Goal: Find specific page/section: Find specific page/section

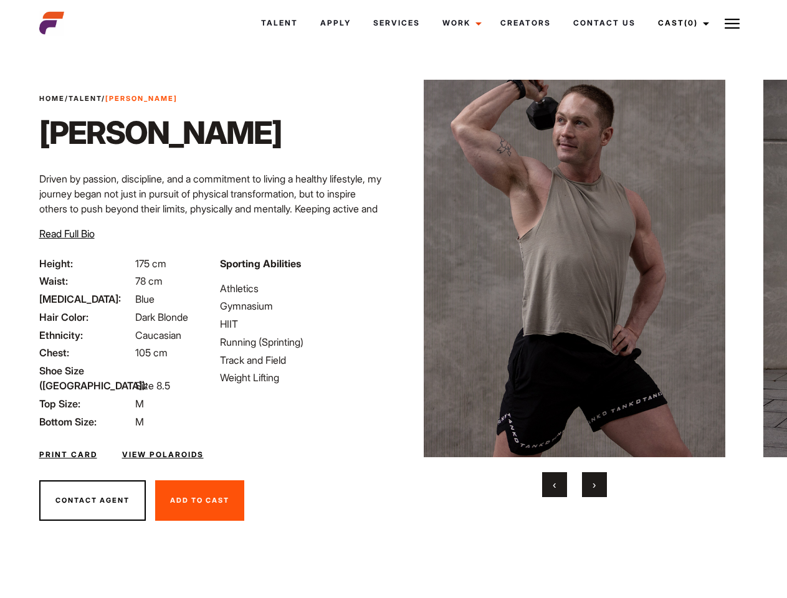
click at [680, 23] on link "Cast (0)" at bounding box center [682, 23] width 70 height 34
click at [732, 23] on img at bounding box center [732, 23] width 15 height 15
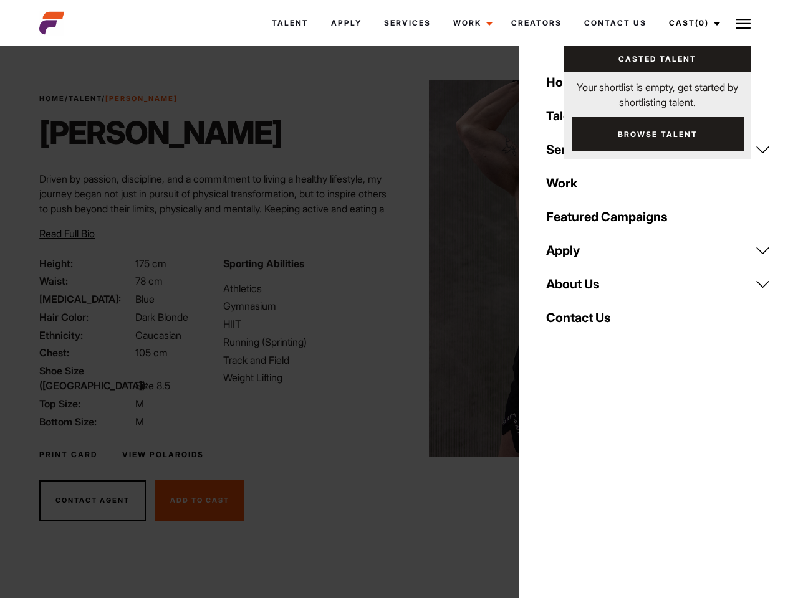
click at [574, 289] on img at bounding box center [580, 269] width 302 height 378
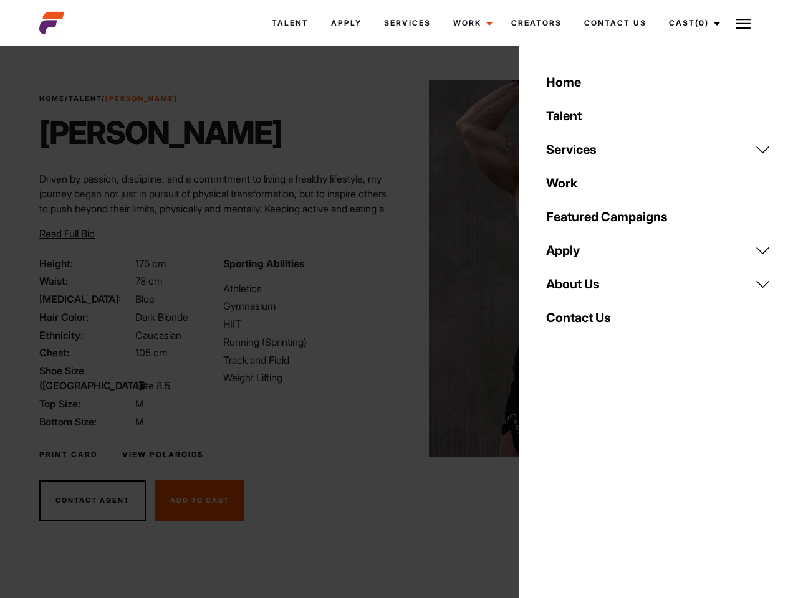
click at [393, 269] on div "Sporting Abilities Athletics Gymnasium HIIT Running (Sprinting) Track and Field…" at bounding box center [307, 342] width 183 height 173
click at [555, 485] on div "Home Talent Services Talent Casting Photography Videography Creative Hair and M…" at bounding box center [658, 299] width 279 height 598
click at [595, 485] on div "Home Talent Services Talent Casting Photography Videography Creative Hair and M…" at bounding box center [658, 299] width 279 height 598
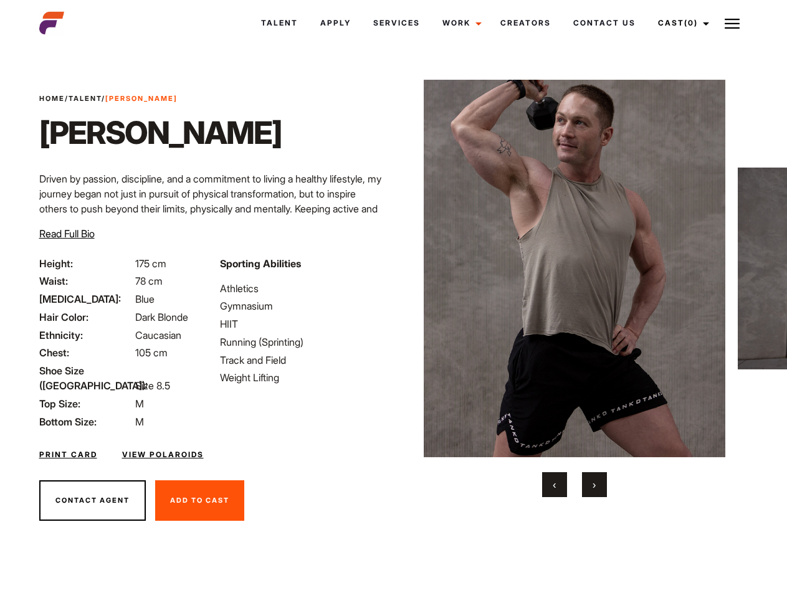
click at [680, 23] on link "Cast (0)" at bounding box center [682, 23] width 70 height 34
click at [732, 23] on img at bounding box center [732, 23] width 15 height 15
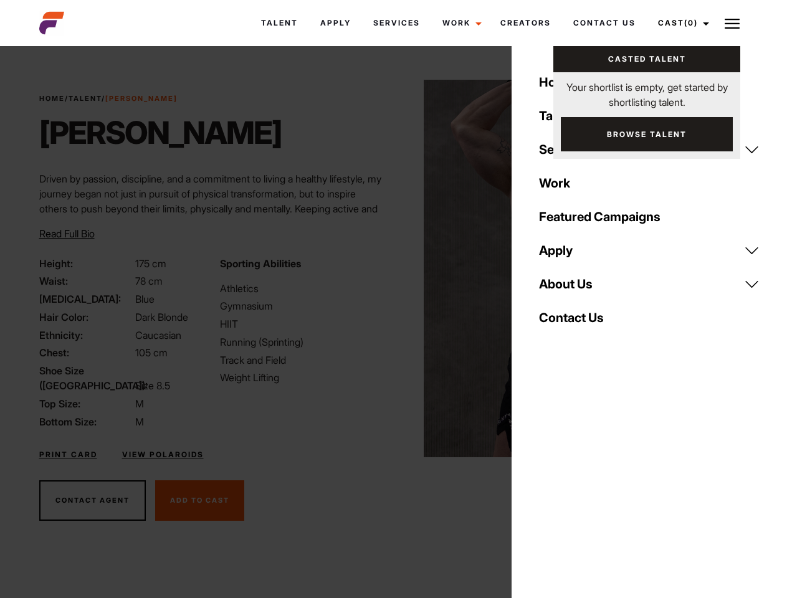
click at [574, 289] on img at bounding box center [575, 269] width 302 height 378
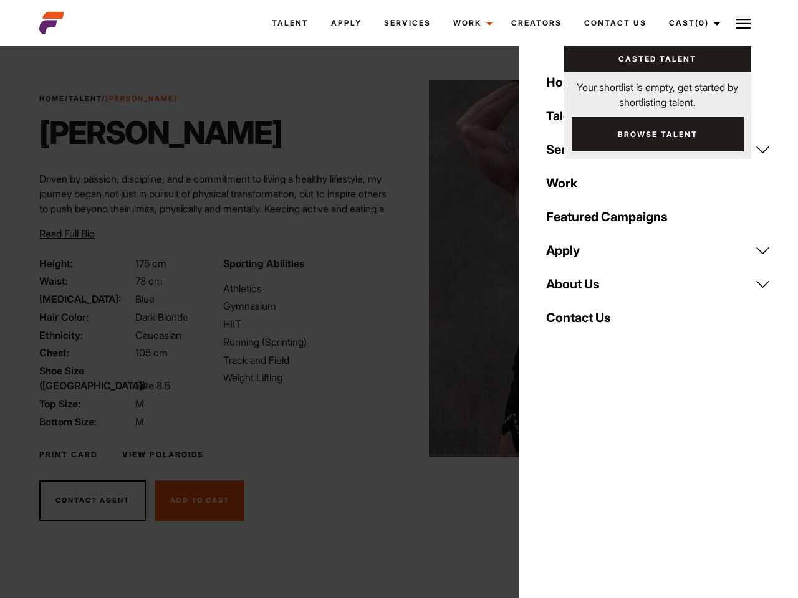
click at [393, 269] on div "Sporting Abilities Athletics Gymnasium HIIT Running (Sprinting) Track and Field…" at bounding box center [307, 342] width 183 height 173
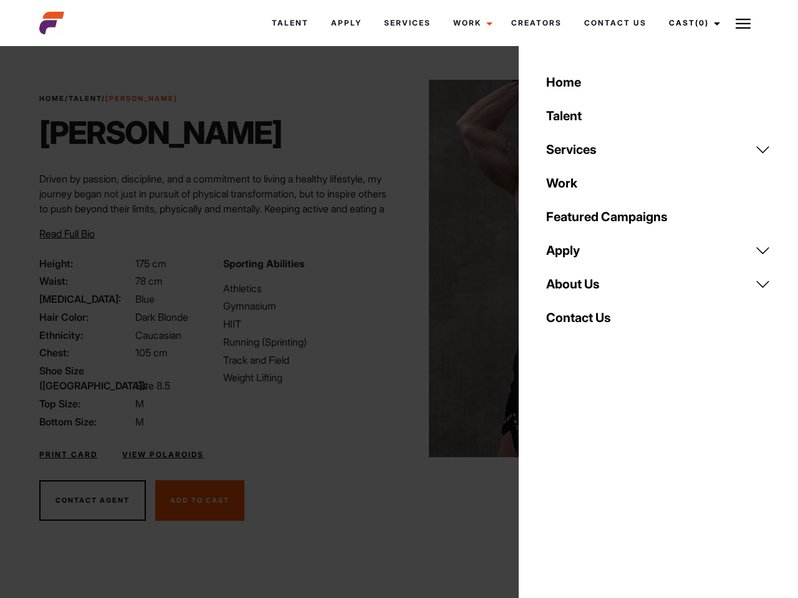
click at [555, 485] on div "Home Talent Services Talent Casting Photography Videography Creative Hair and M…" at bounding box center [658, 299] width 279 height 598
click at [595, 485] on div "Home Talent Services Talent Casting Photography Videography Creative Hair and M…" at bounding box center [658, 299] width 279 height 598
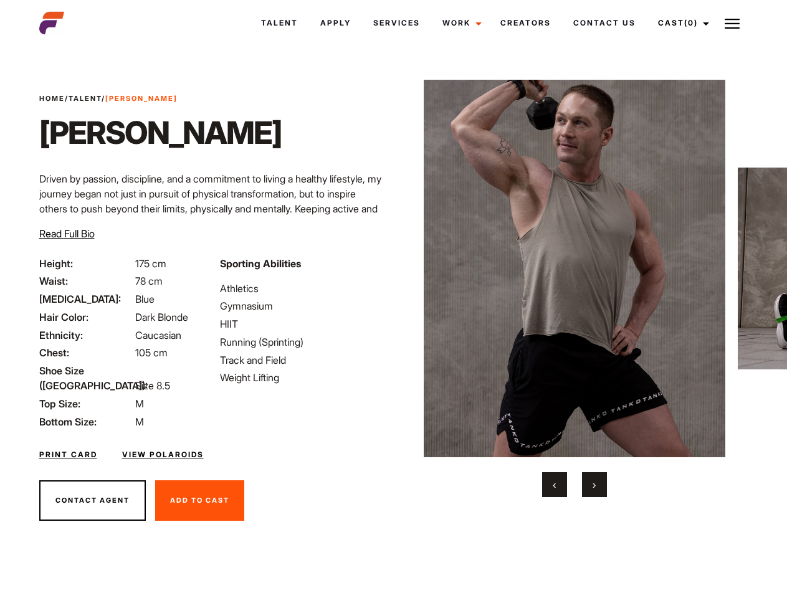
click at [680, 23] on link "Cast (0)" at bounding box center [682, 23] width 70 height 34
click at [732, 23] on img at bounding box center [732, 23] width 15 height 15
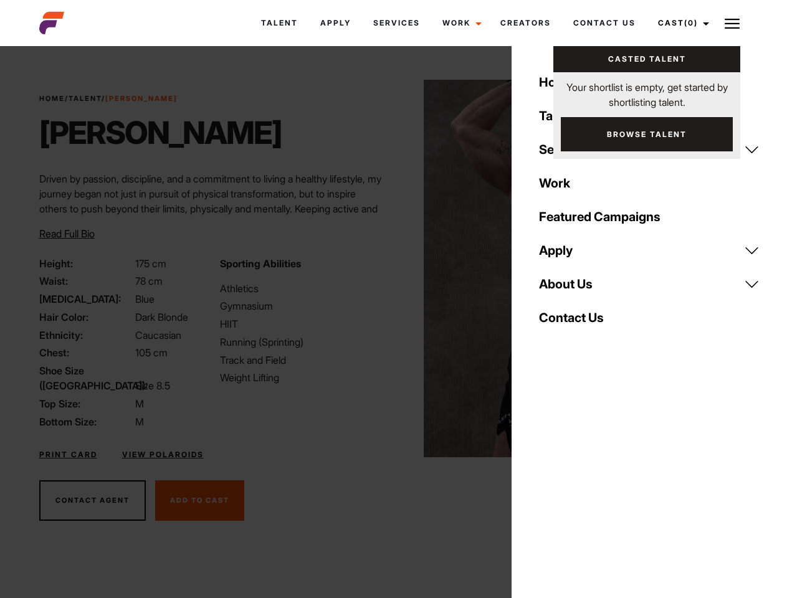
click at [574, 289] on img at bounding box center [575, 269] width 302 height 378
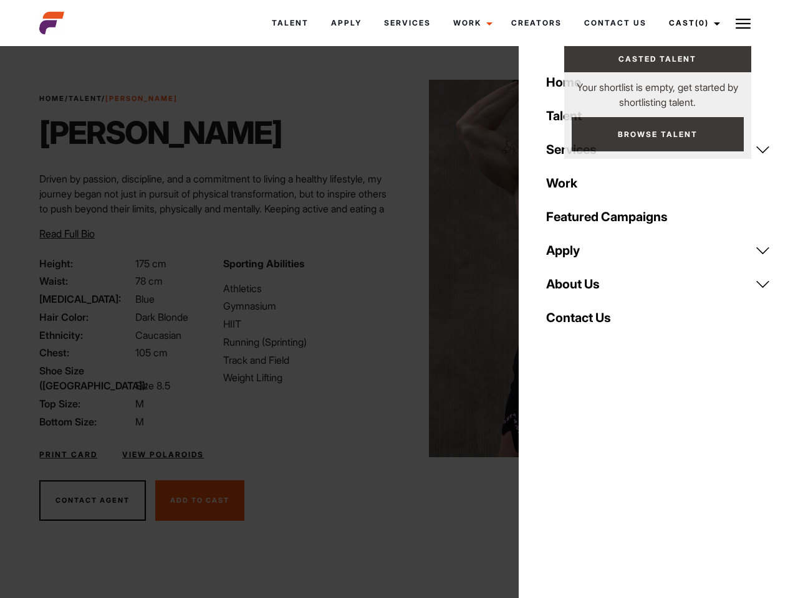
click at [393, 269] on div "Sporting Abilities Athletics Gymnasium HIIT Running (Sprinting) Track and Field…" at bounding box center [307, 342] width 183 height 173
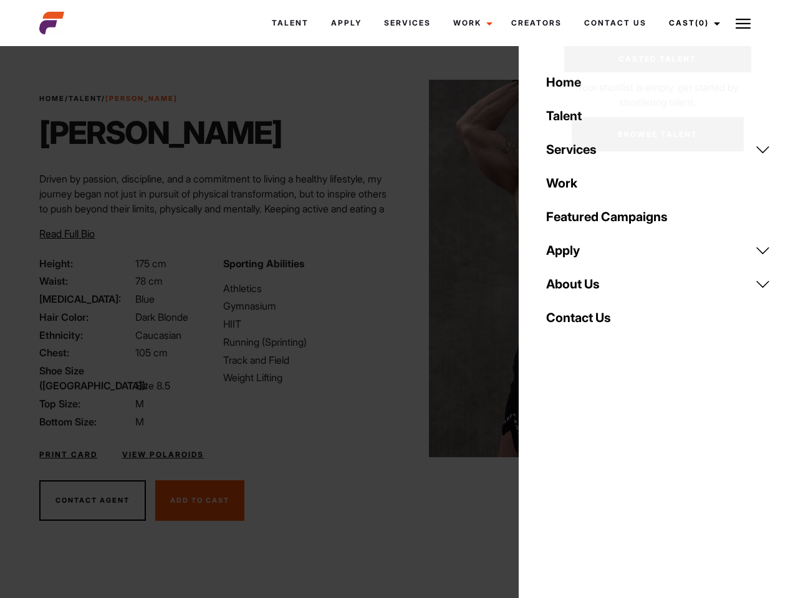
click at [555, 485] on div "Home Talent Services Talent Casting Photography Videography Creative Hair and M…" at bounding box center [658, 299] width 279 height 598
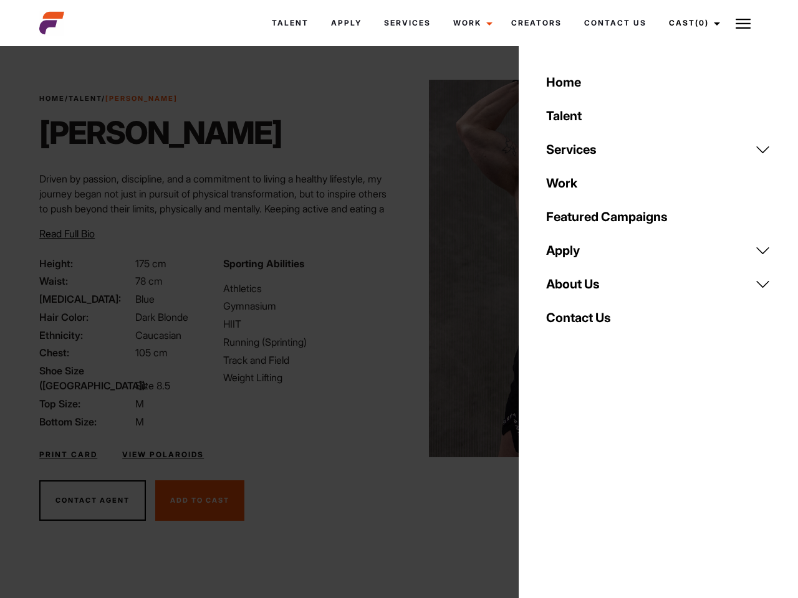
click at [595, 485] on div "Home Talent Services Talent Casting Photography Videography Creative Hair and M…" at bounding box center [658, 299] width 279 height 598
